Goal: Task Accomplishment & Management: Manage account settings

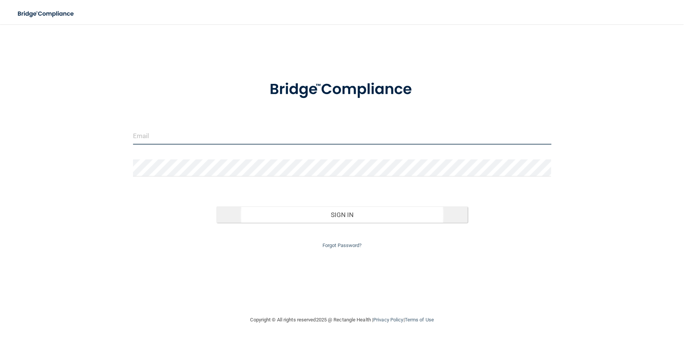
type input "[EMAIL_ADDRESS][DOMAIN_NAME]"
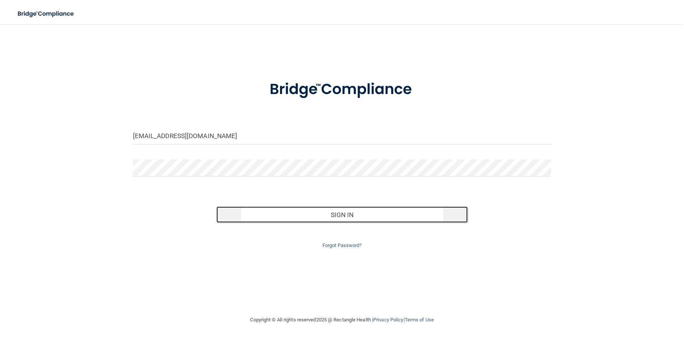
click at [332, 216] on button "Sign In" at bounding box center [342, 214] width 251 height 17
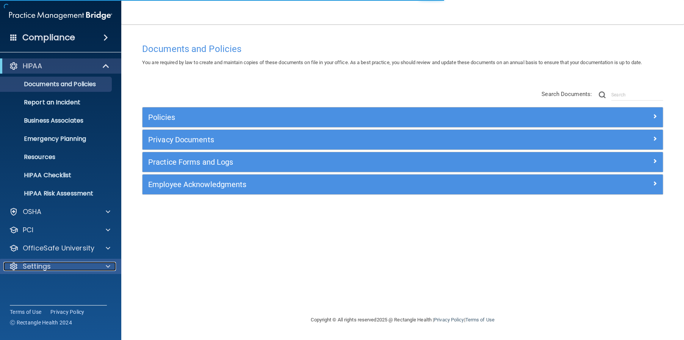
click at [45, 270] on p "Settings" at bounding box center [37, 266] width 28 height 9
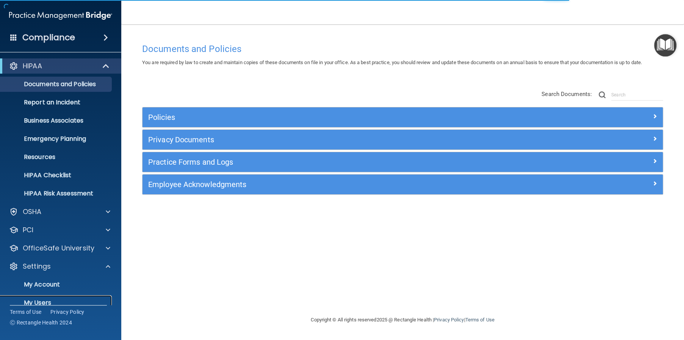
click at [49, 300] on p "My Users" at bounding box center [57, 303] width 104 height 8
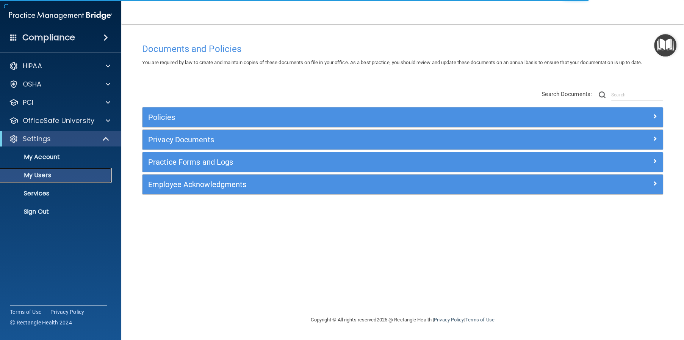
select select "20"
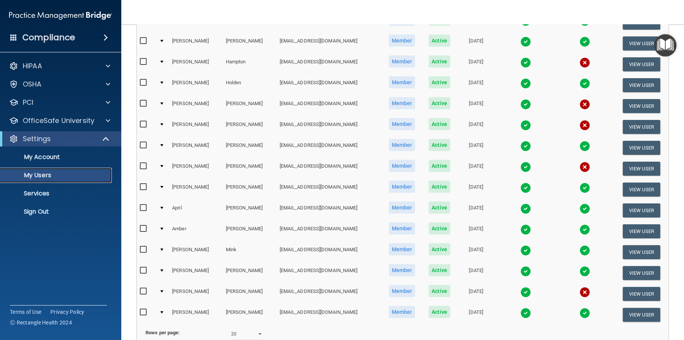
scroll to position [190, 0]
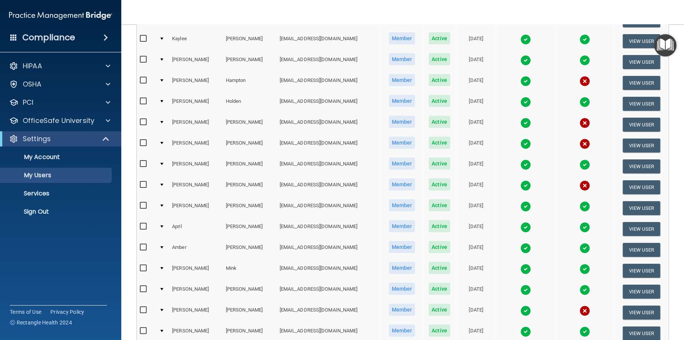
click at [521, 81] on img at bounding box center [526, 81] width 11 height 11
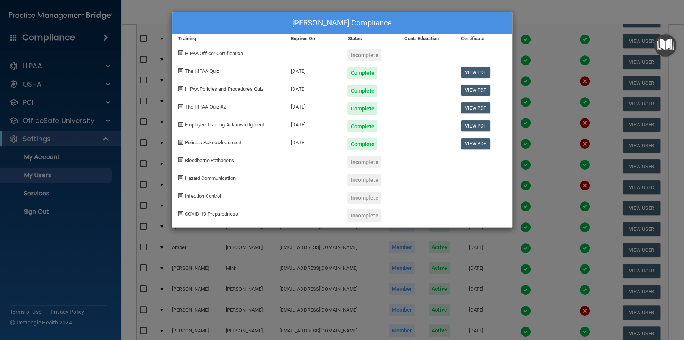
click at [554, 122] on div "[PERSON_NAME] Compliance Training Expires On Status Cont. Education Certificate…" at bounding box center [342, 170] width 684 height 340
